Goal: Communication & Community: Ask a question

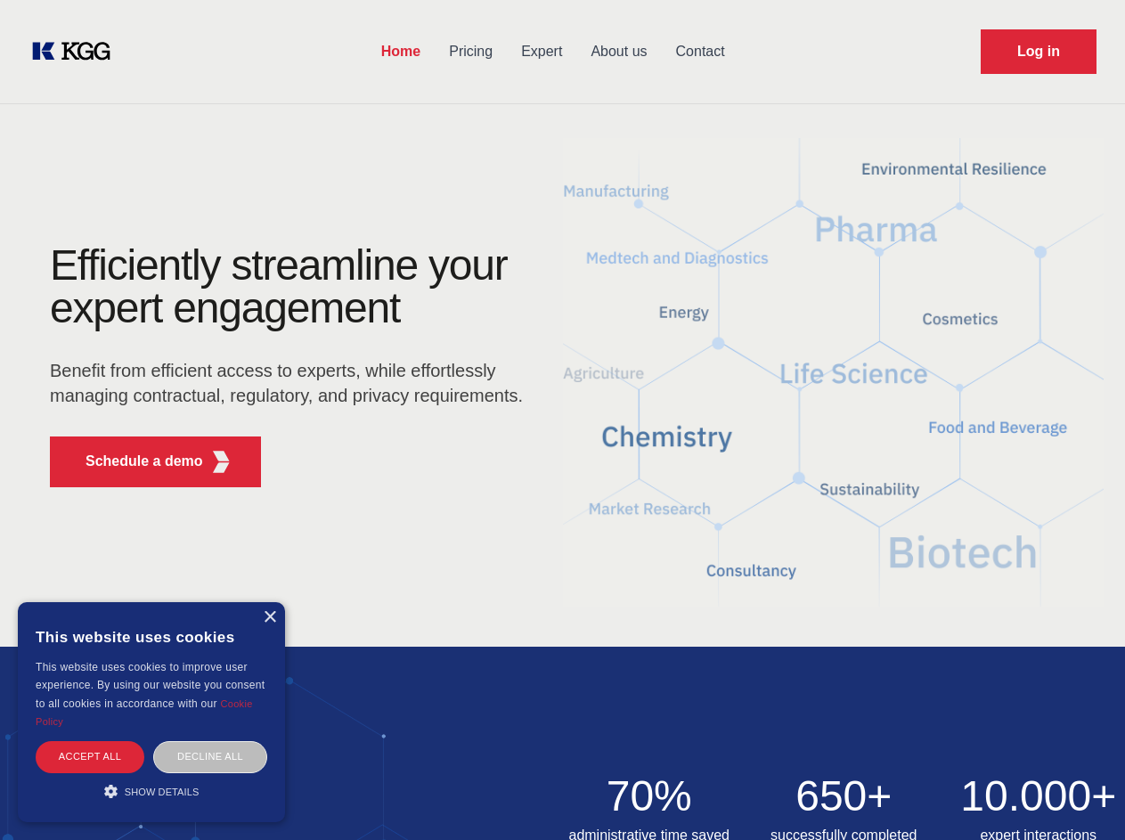
click at [562, 419] on div "Efficiently streamline your expert engagement Benefit from efficient access to …" at bounding box center [291, 372] width 541 height 257
click at [134, 461] on p "Schedule a demo" at bounding box center [144, 461] width 118 height 21
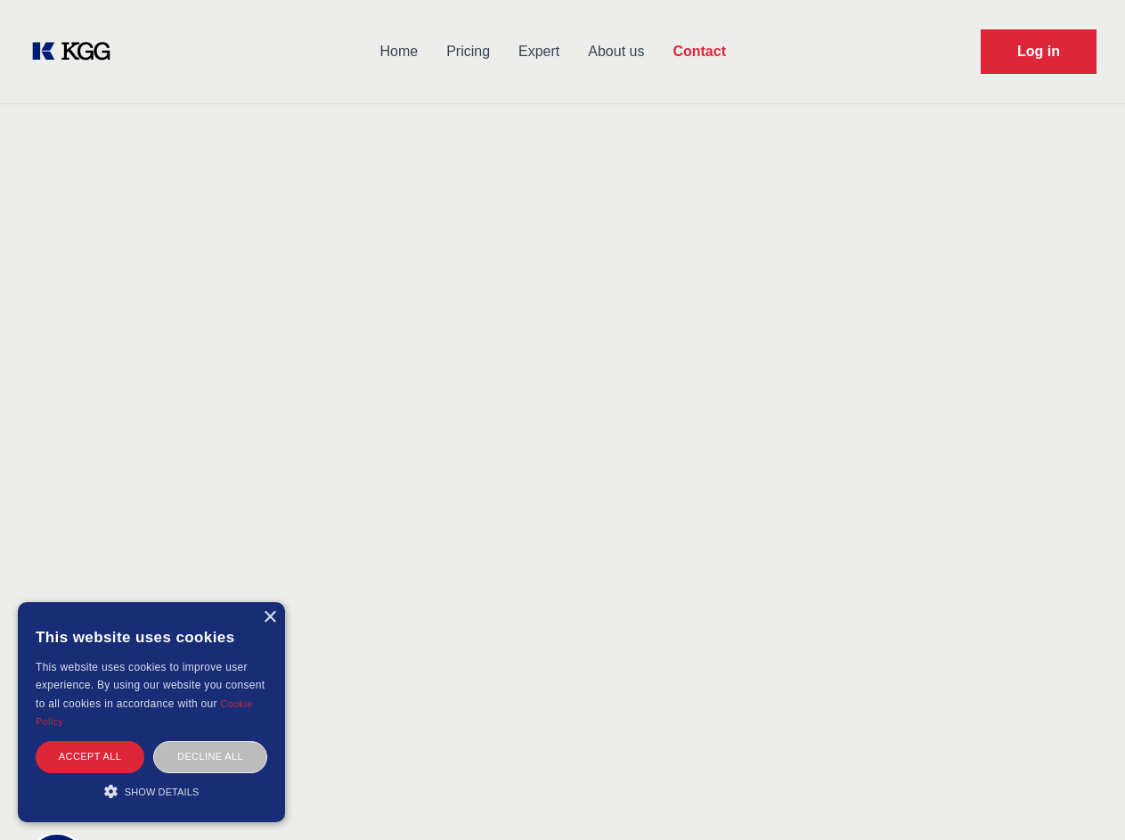
click at [269, 617] on div "× This website uses cookies This website uses cookies to improve user experienc…" at bounding box center [151, 712] width 267 height 220
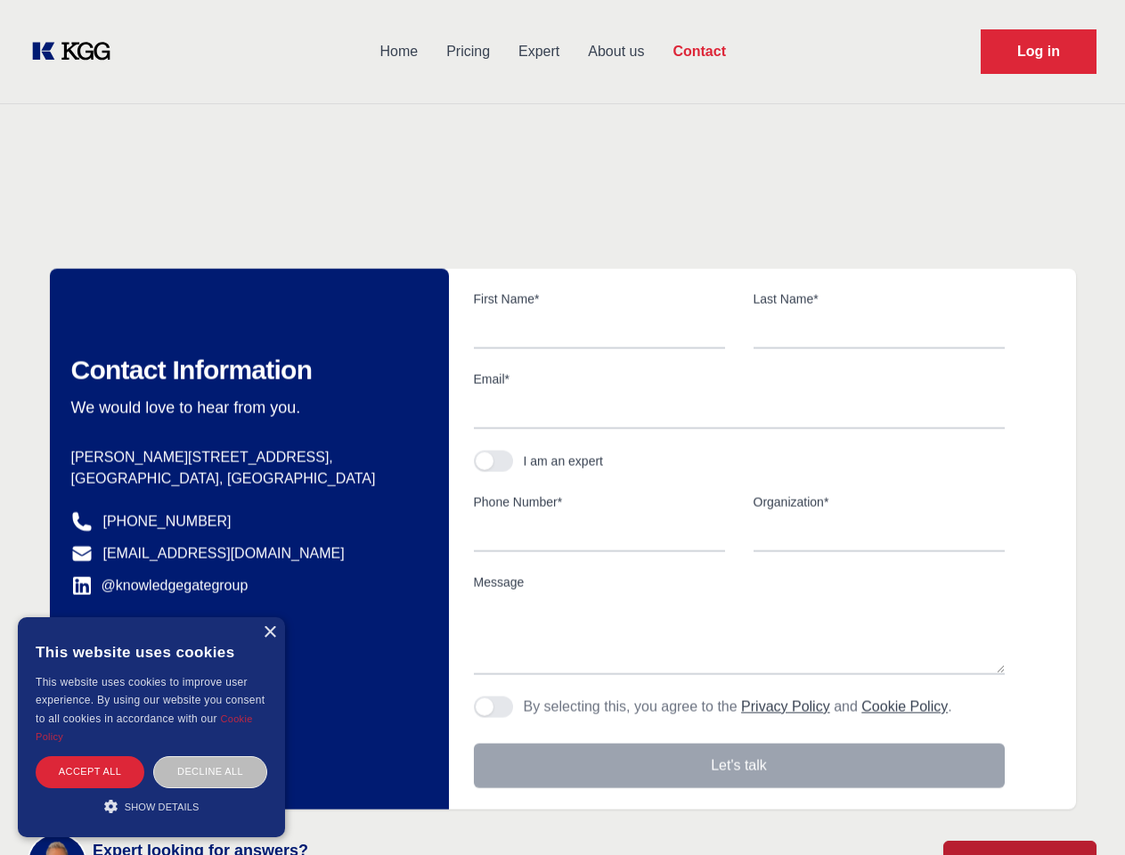
click at [90, 756] on div "Accept all" at bounding box center [90, 771] width 109 height 31
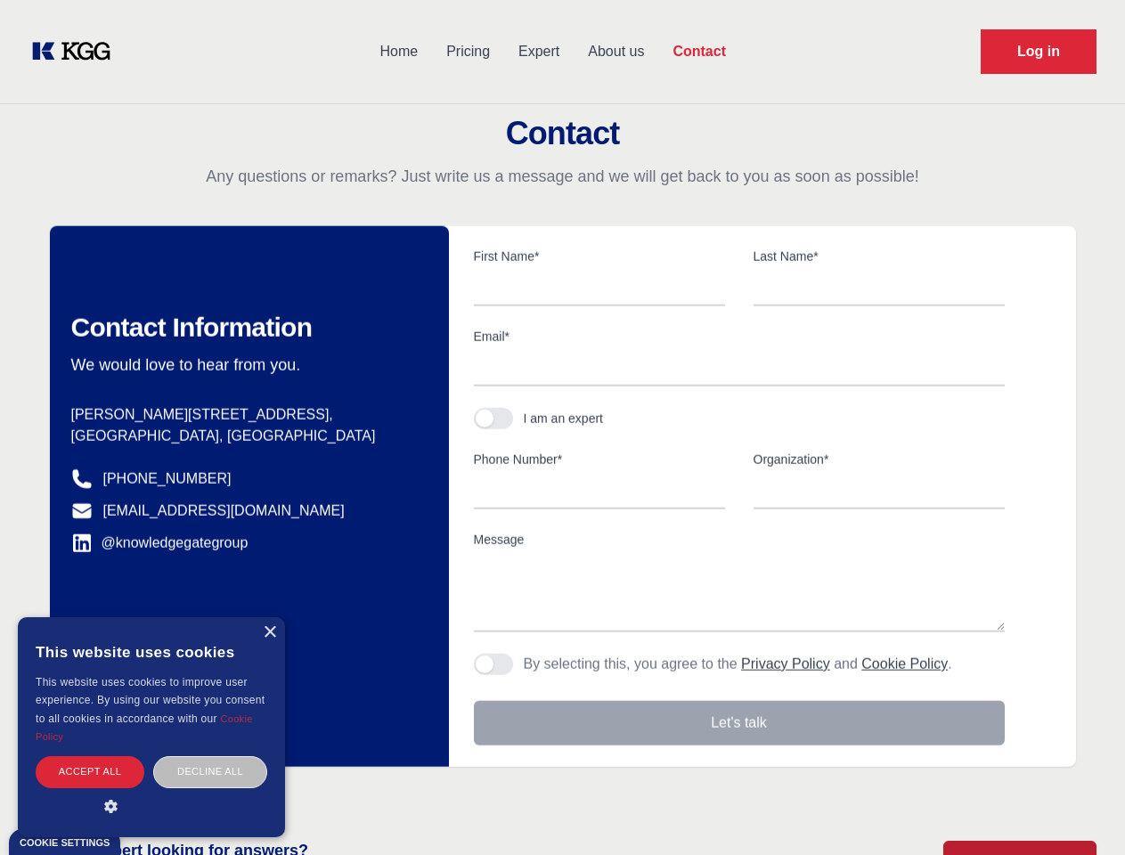
click at [210, 756] on div "Contact Information We would love to hear from you. Postal address [PERSON_NAME…" at bounding box center [249, 496] width 399 height 541
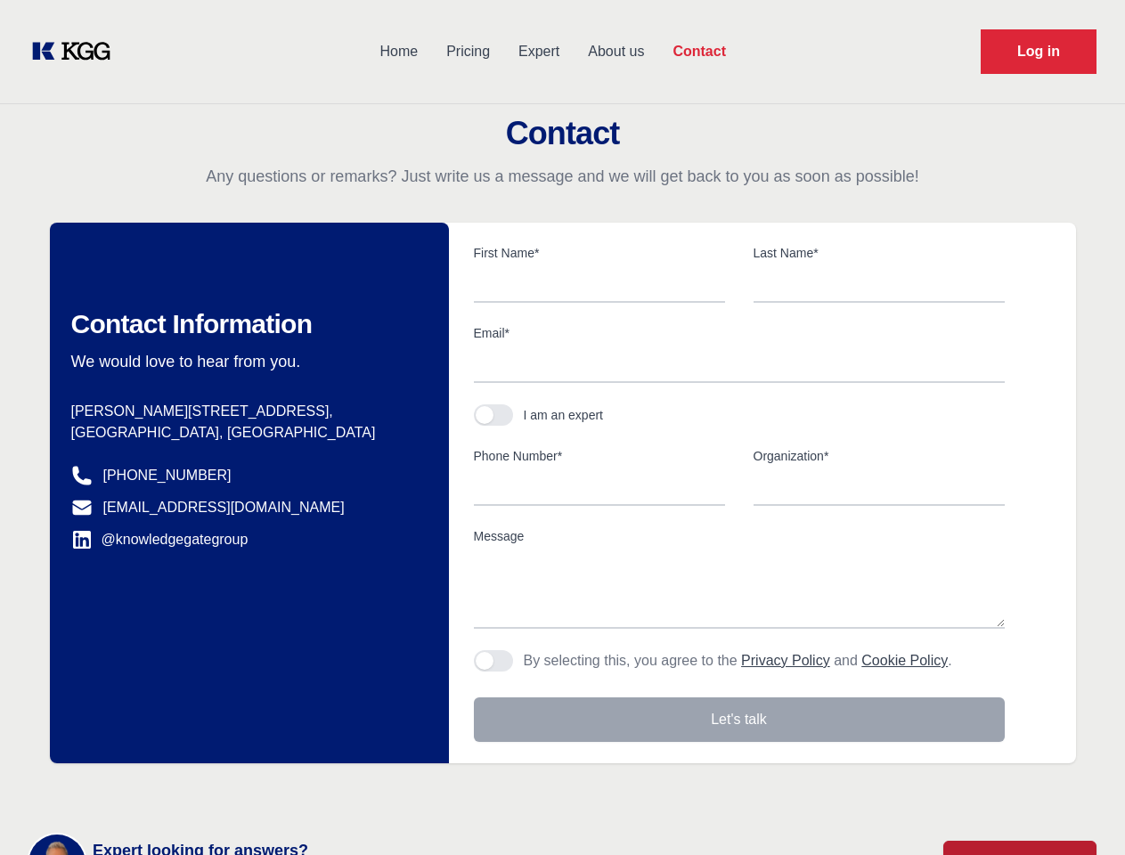
click at [151, 791] on main "Contact Any questions or remarks? Just write us a message and we will get back …" at bounding box center [562, 463] width 1125 height 927
